Goal: Check status: Check status

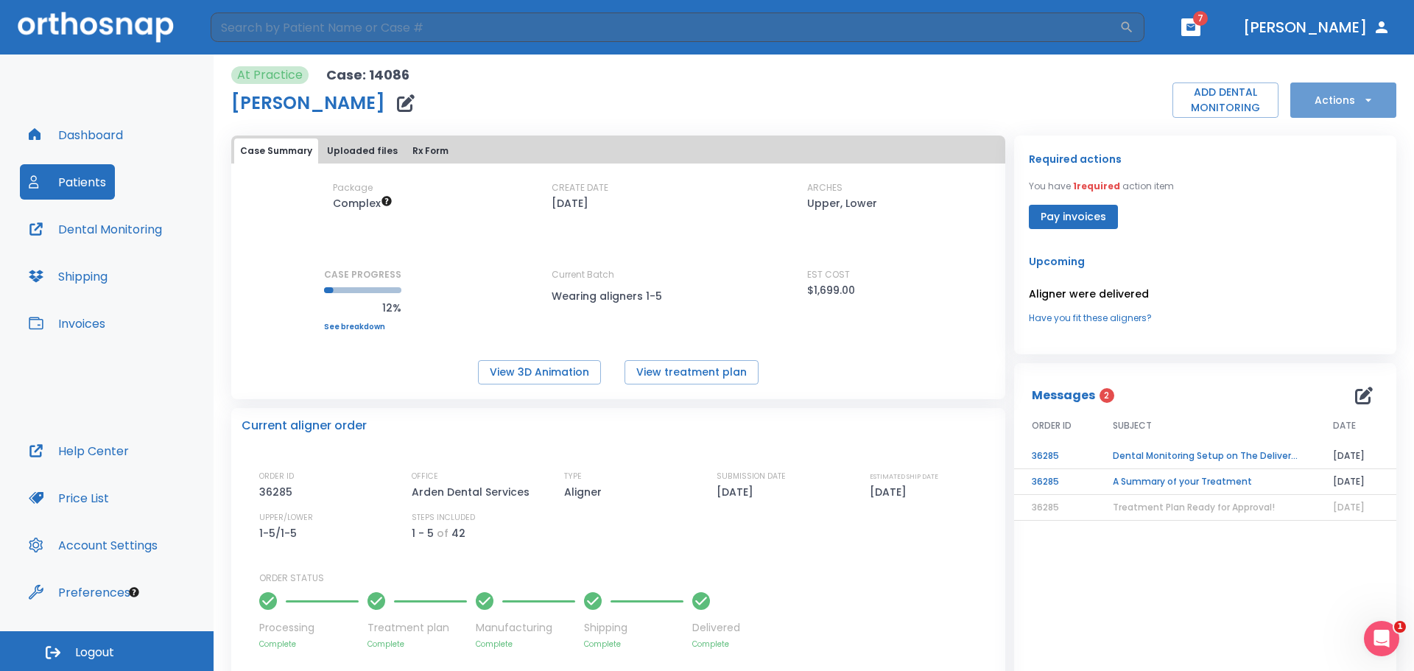
click at [1304, 105] on button "Actions" at bounding box center [1344, 99] width 106 height 35
click at [873, 99] on div at bounding box center [707, 335] width 1414 height 671
click at [365, 164] on div "Package Complex CREATE DATE [DATE] ARCHES Upper, Lower CASE PROGRESS 12% Upper …" at bounding box center [618, 274] width 774 height 221
click at [365, 159] on button "Uploaded files" at bounding box center [362, 150] width 82 height 25
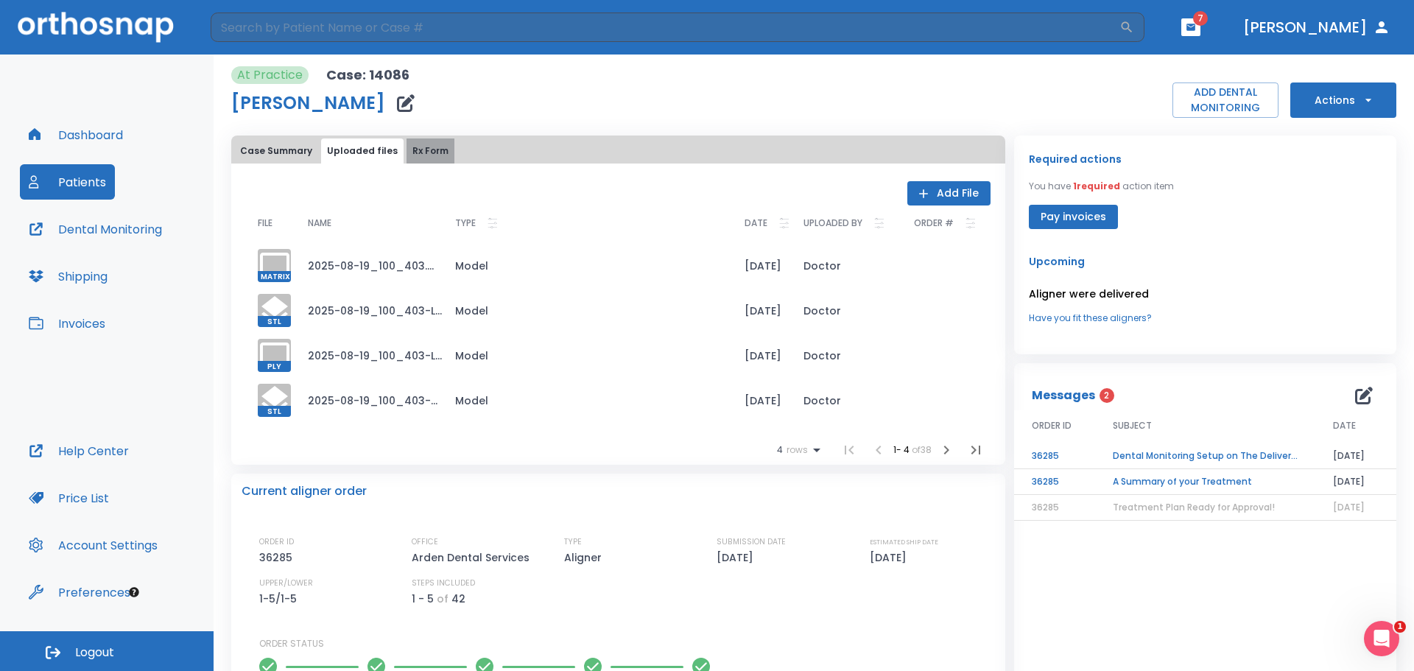
click at [407, 144] on button "Rx Form" at bounding box center [431, 150] width 48 height 25
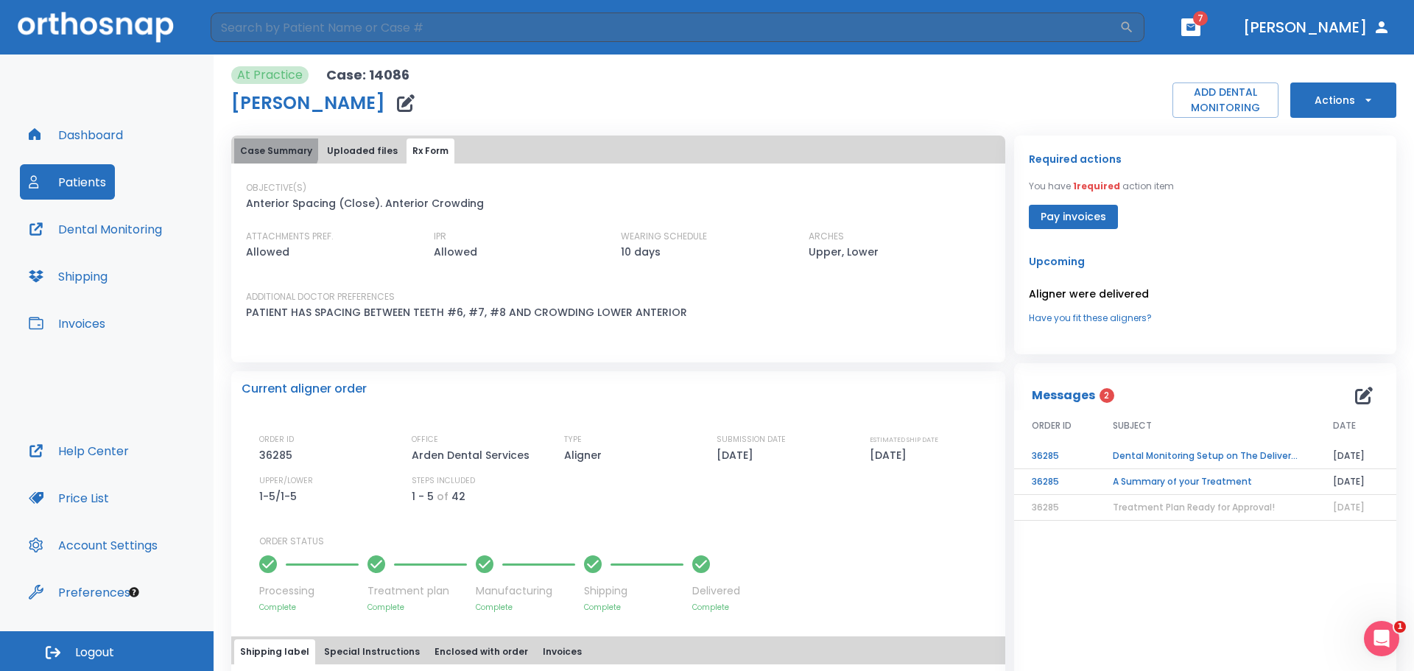
click at [271, 147] on button "Case Summary" at bounding box center [276, 150] width 84 height 25
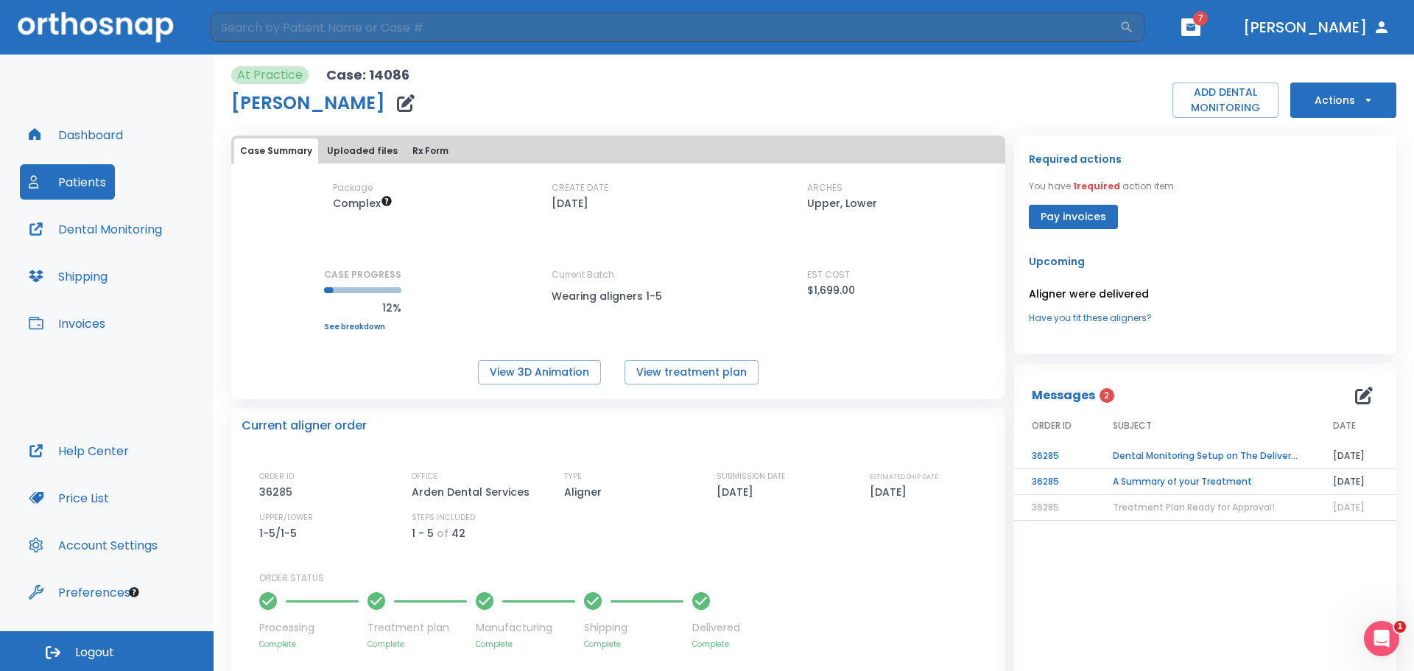
click at [75, 181] on button "Patients" at bounding box center [67, 181] width 95 height 35
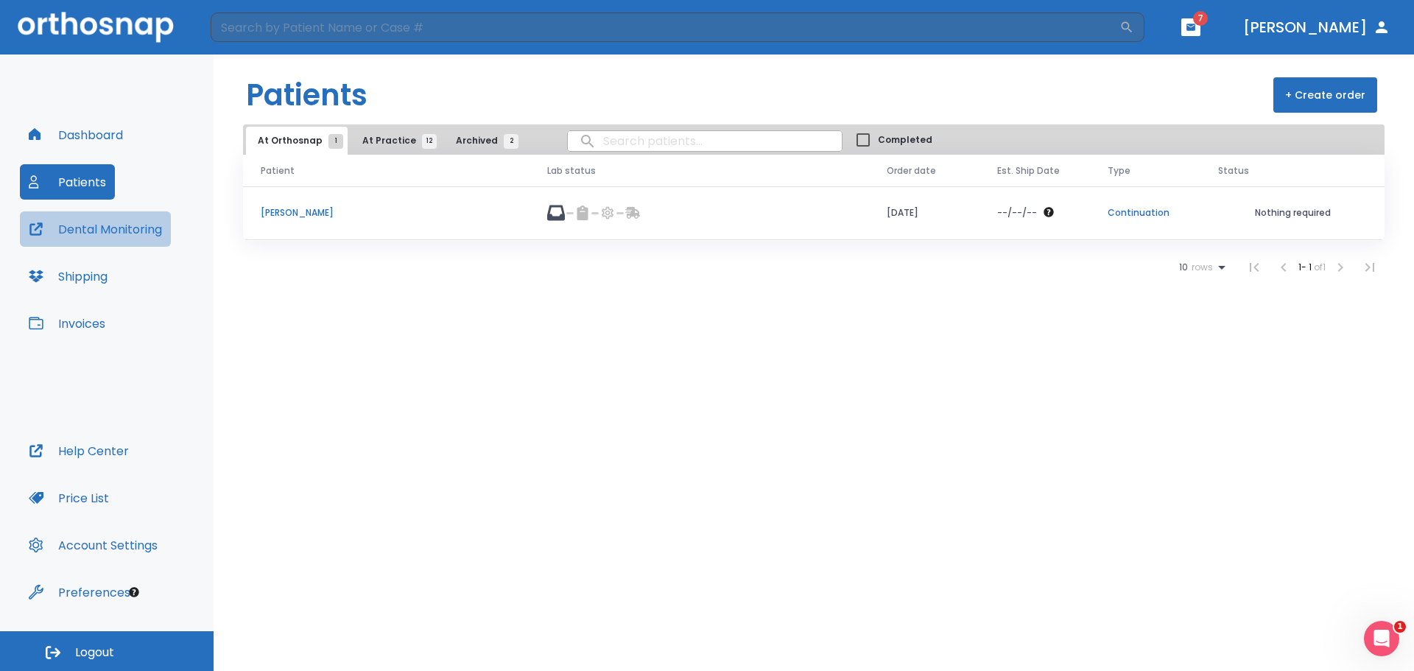
click at [96, 231] on button "Dental Monitoring" at bounding box center [95, 228] width 151 height 35
click at [373, 137] on span "At Practice 12" at bounding box center [395, 140] width 67 height 13
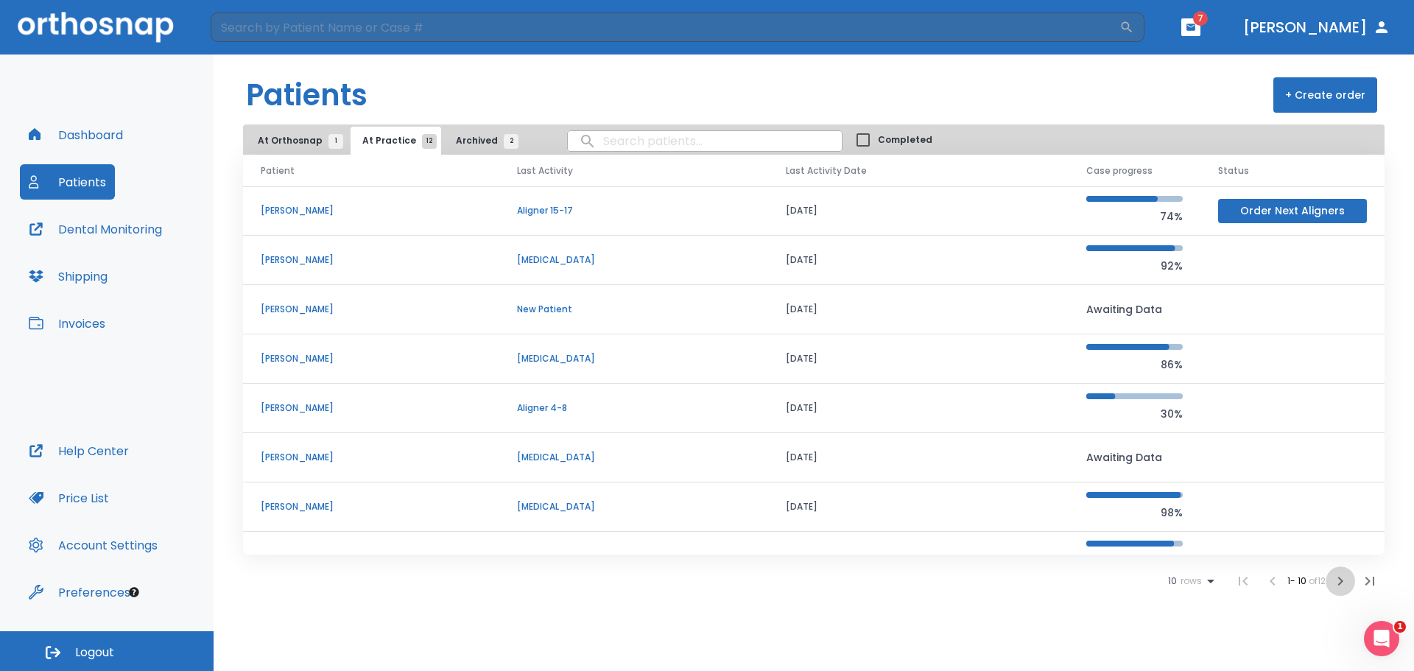
click at [1341, 582] on icon "button" at bounding box center [1340, 581] width 5 height 9
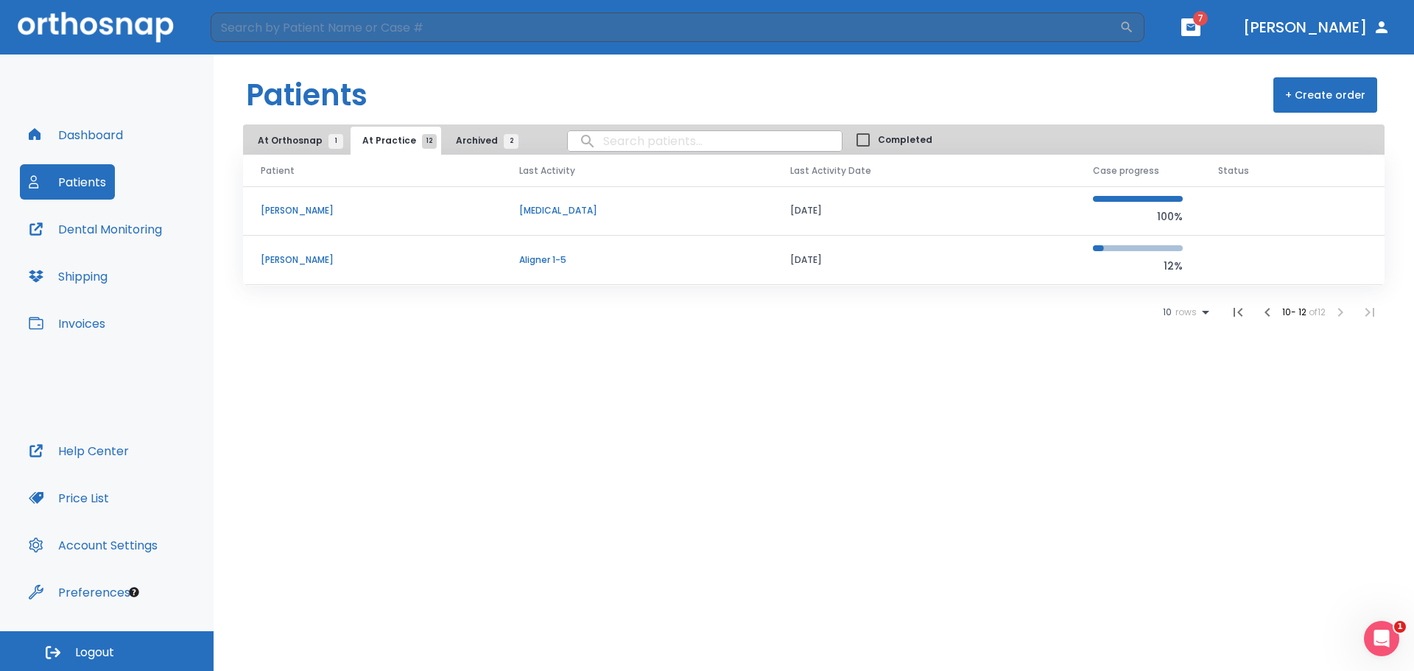
click at [314, 266] on p "[PERSON_NAME]" at bounding box center [372, 259] width 223 height 13
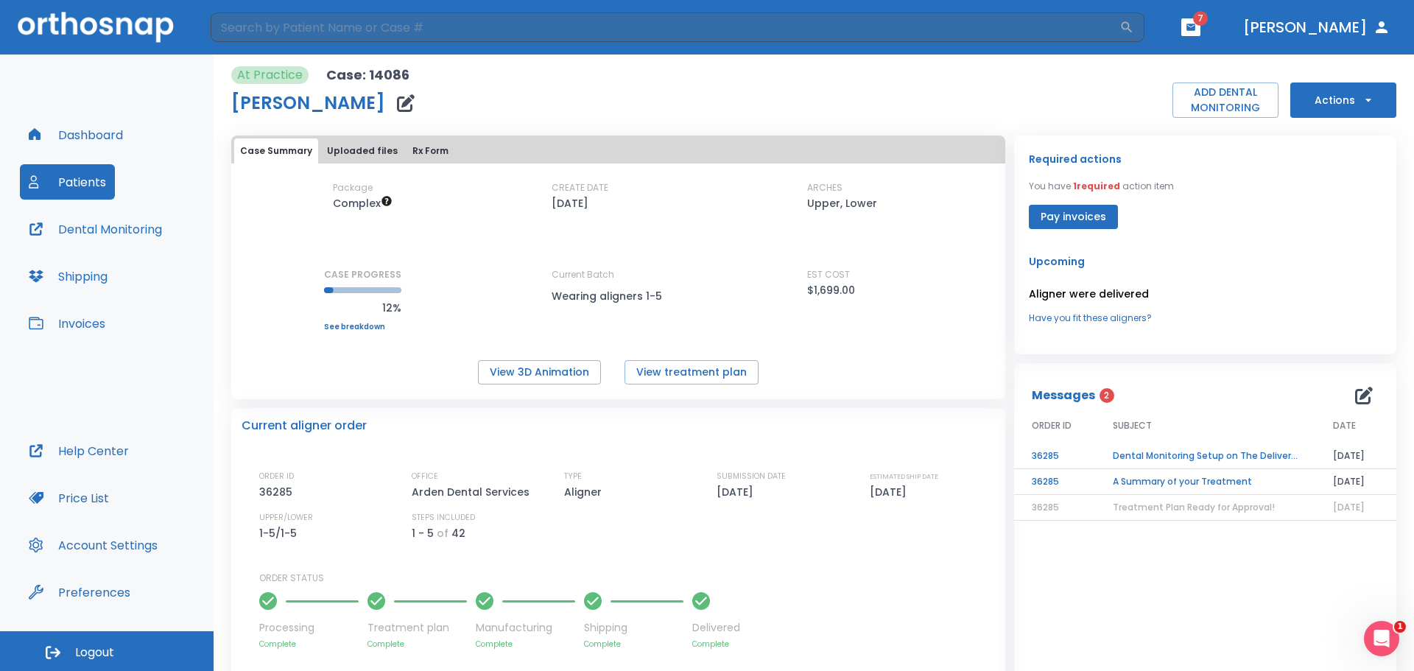
scroll to position [221, 0]
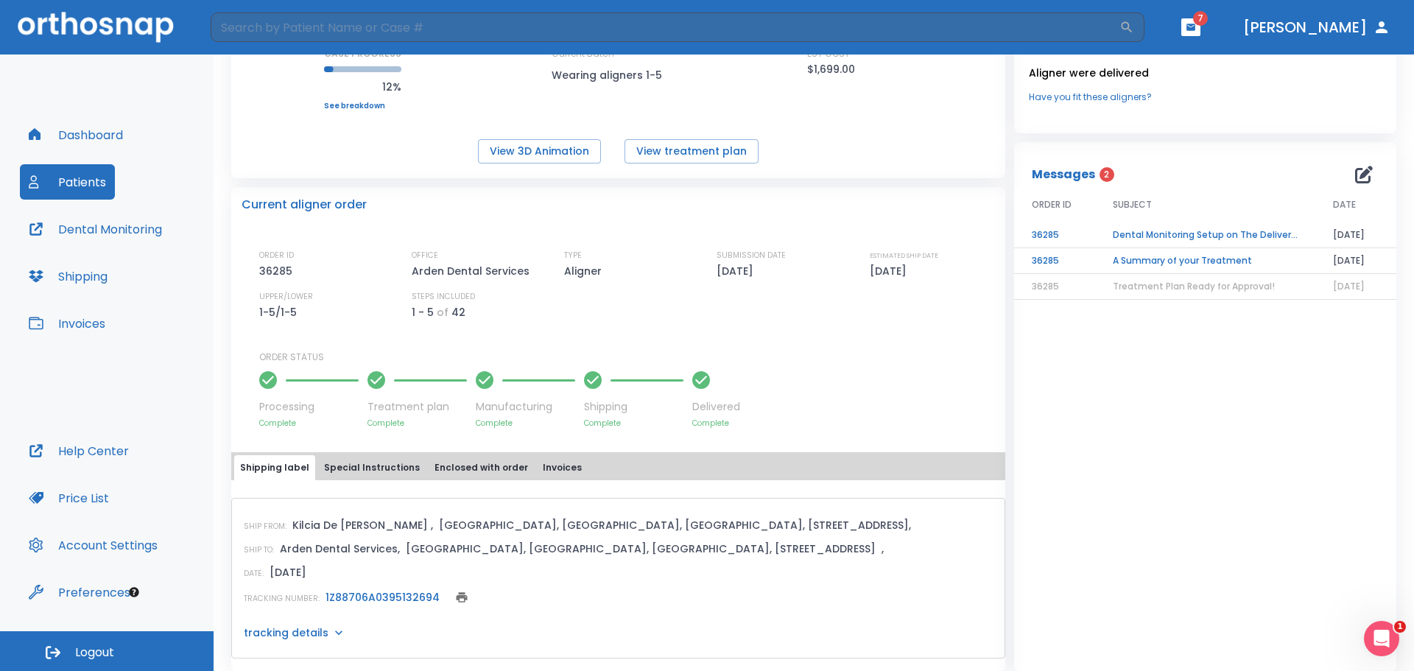
click at [1240, 235] on td "Dental Monitoring Setup on The Delivery Day" at bounding box center [1205, 235] width 220 height 26
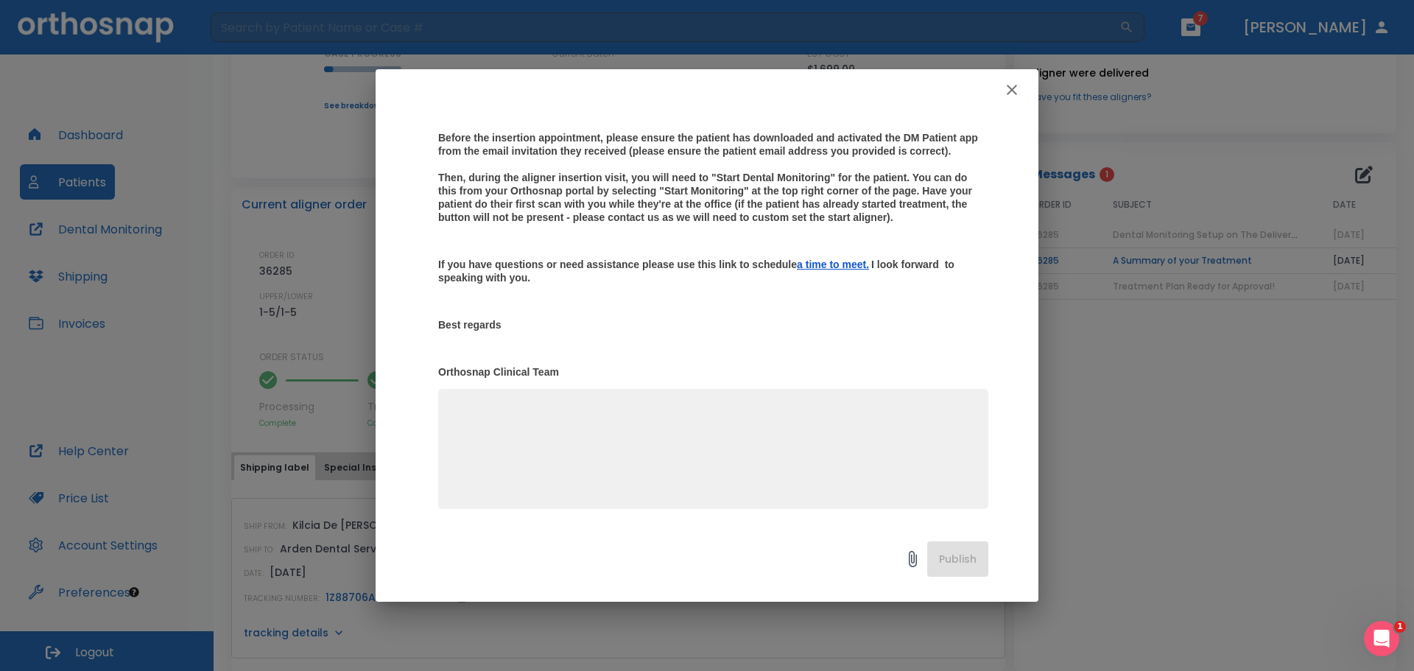
scroll to position [270, 0]
click at [765, 438] on textarea at bounding box center [713, 455] width 533 height 102
click at [1023, 94] on button "button" at bounding box center [1011, 89] width 29 height 29
